Goal: Task Accomplishment & Management: Manage account settings

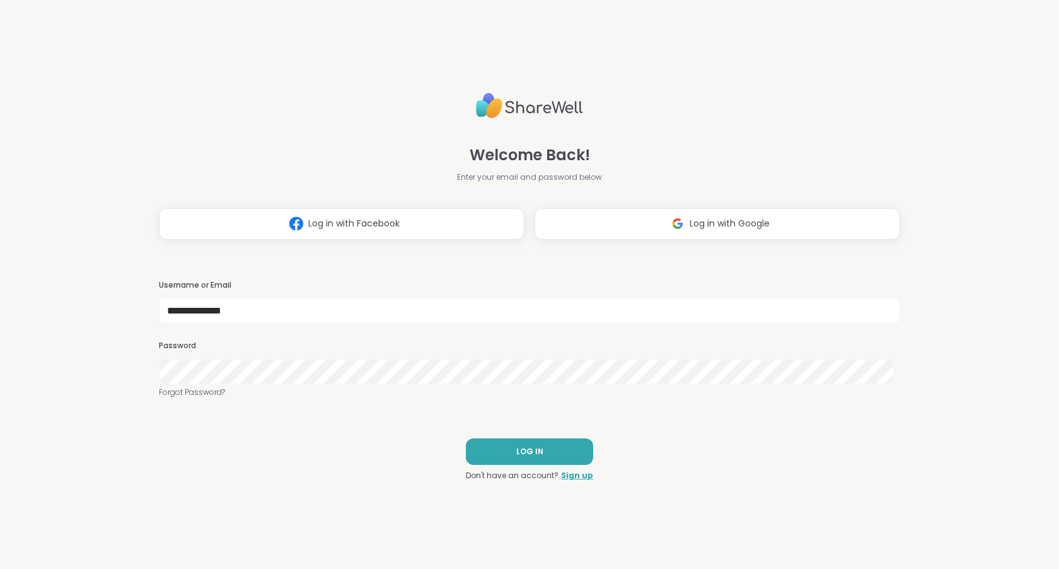
type input "**********"
click at [521, 451] on span "LOG IN" at bounding box center [529, 451] width 27 height 11
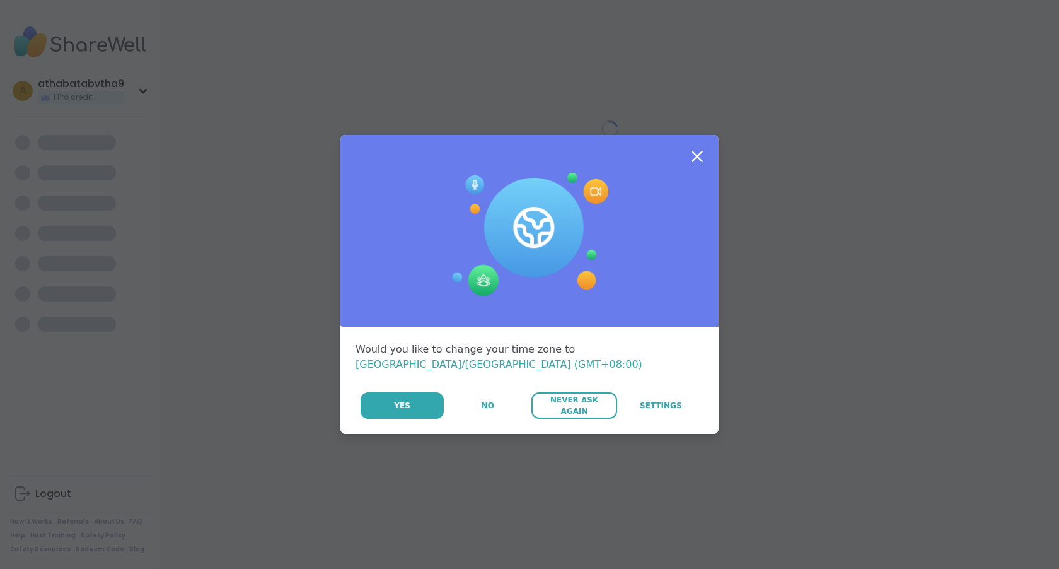
click at [566, 397] on span "Never Ask Again" at bounding box center [574, 405] width 73 height 23
